Goal: Task Accomplishment & Management: Complete application form

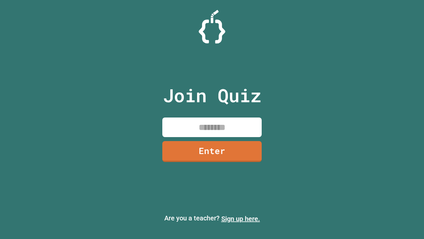
click at [241, 218] on link "Sign up here." at bounding box center [240, 218] width 39 height 8
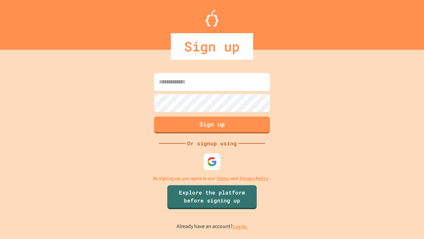
click at [241, 226] on link "Log in." at bounding box center [240, 226] width 15 height 7
